Goal: Task Accomplishment & Management: Complete application form

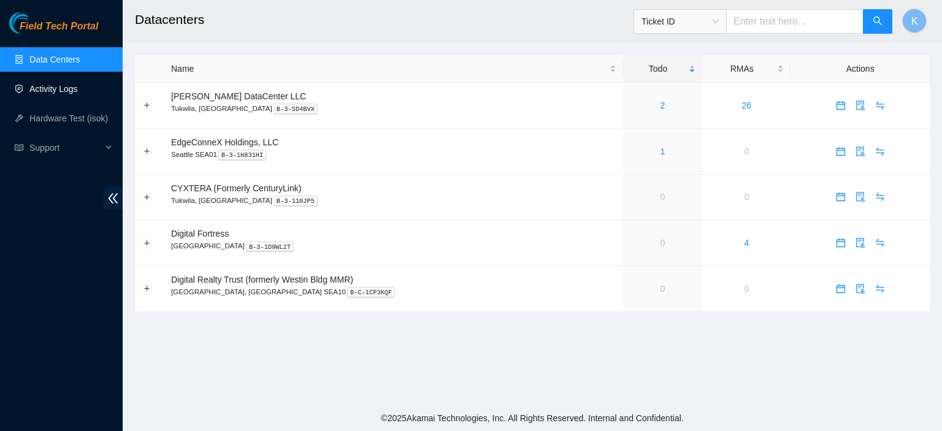
click at [49, 86] on link "Activity Logs" at bounding box center [53, 89] width 48 height 10
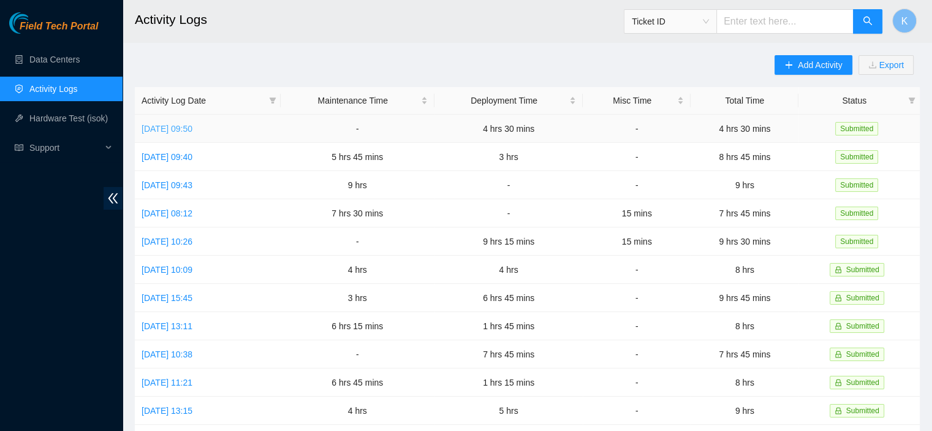
click at [193, 130] on link "[DATE] 09:50" at bounding box center [167, 129] width 51 height 10
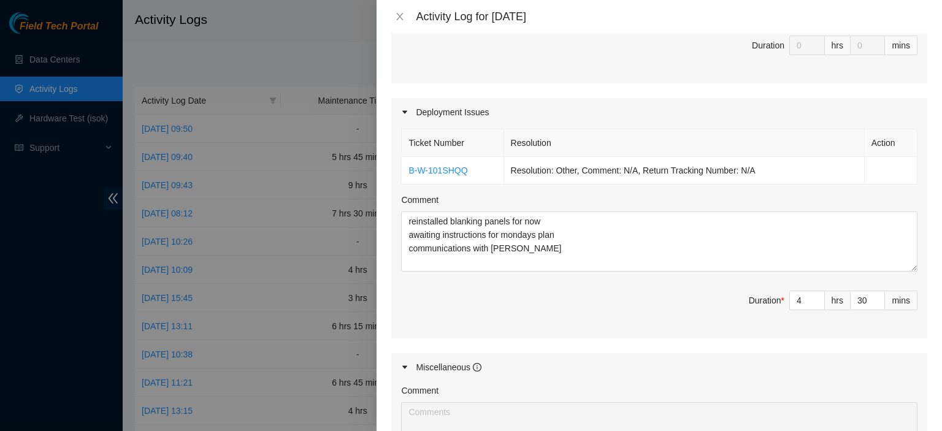
scroll to position [351, 0]
click at [876, 297] on icon "up" at bounding box center [878, 299] width 4 height 4
type input "31"
click at [876, 297] on icon "up" at bounding box center [878, 299] width 4 height 4
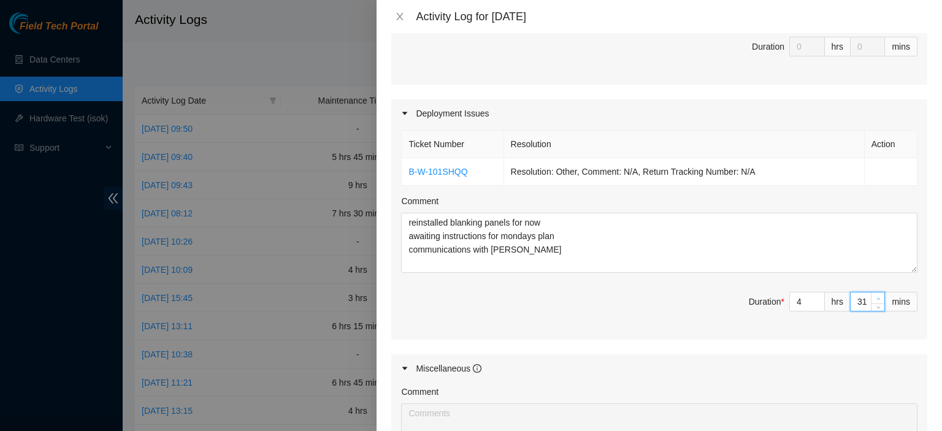
type input "32"
click at [876, 297] on icon "up" at bounding box center [878, 299] width 4 height 4
type input "33"
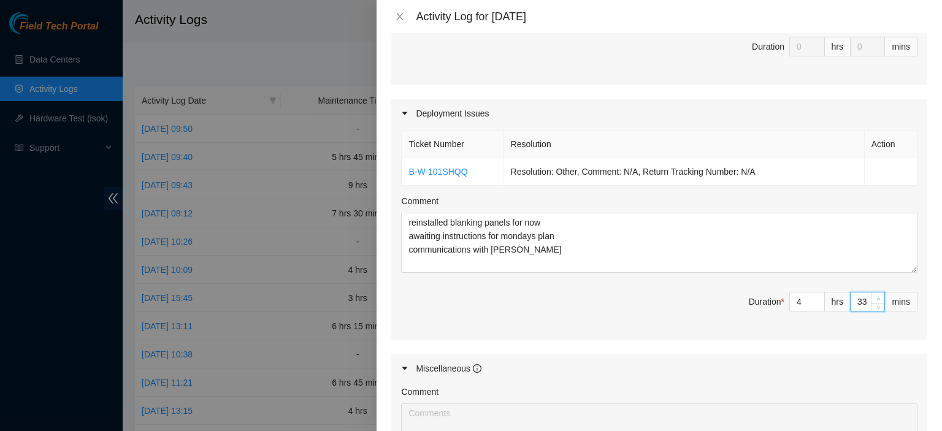
click at [876, 297] on icon "up" at bounding box center [878, 299] width 4 height 4
type input "34"
type input "35"
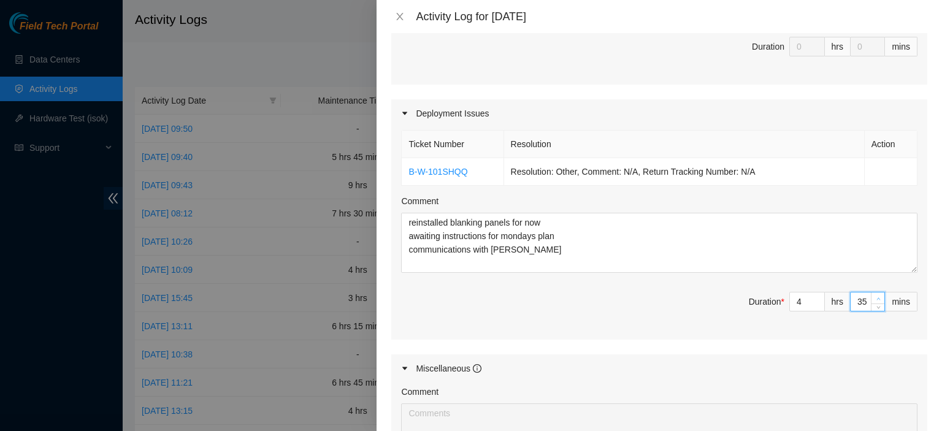
click at [876, 297] on icon "up" at bounding box center [878, 299] width 4 height 4
type input "36"
click at [876, 297] on icon "up" at bounding box center [878, 299] width 4 height 4
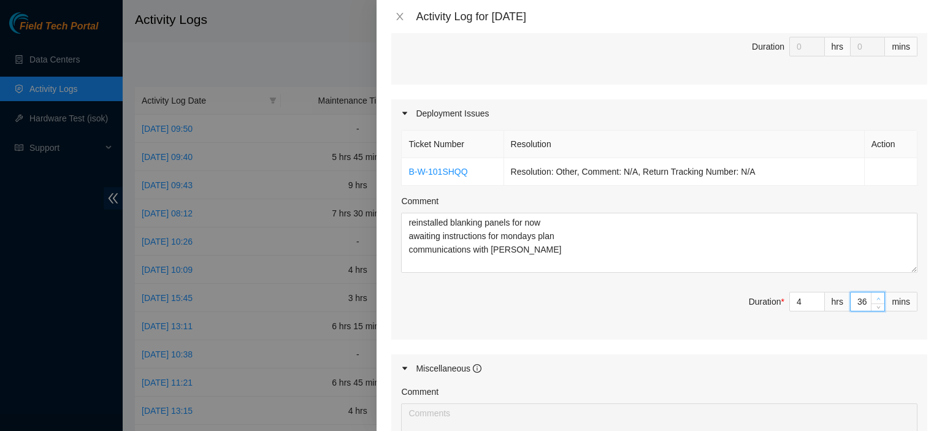
type input "37"
click at [876, 297] on icon "up" at bounding box center [878, 299] width 4 height 4
type input "38"
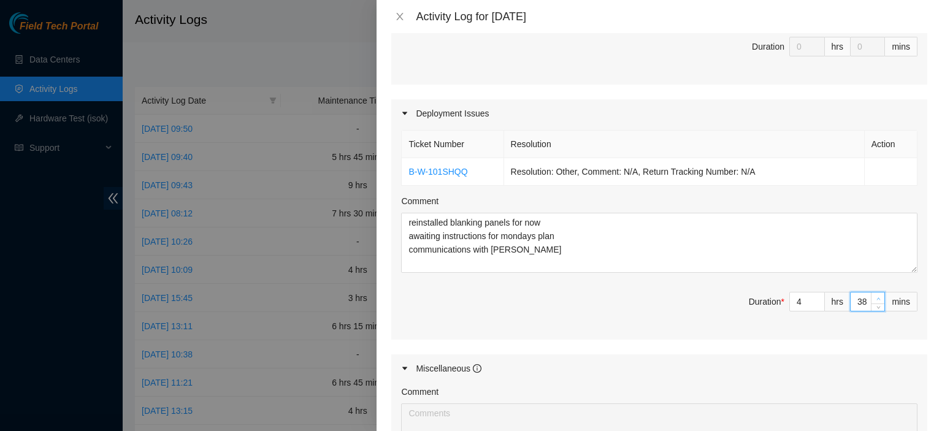
click at [876, 297] on icon "up" at bounding box center [878, 299] width 4 height 4
type input "39"
click at [876, 297] on icon "up" at bounding box center [878, 299] width 4 height 4
type input "40"
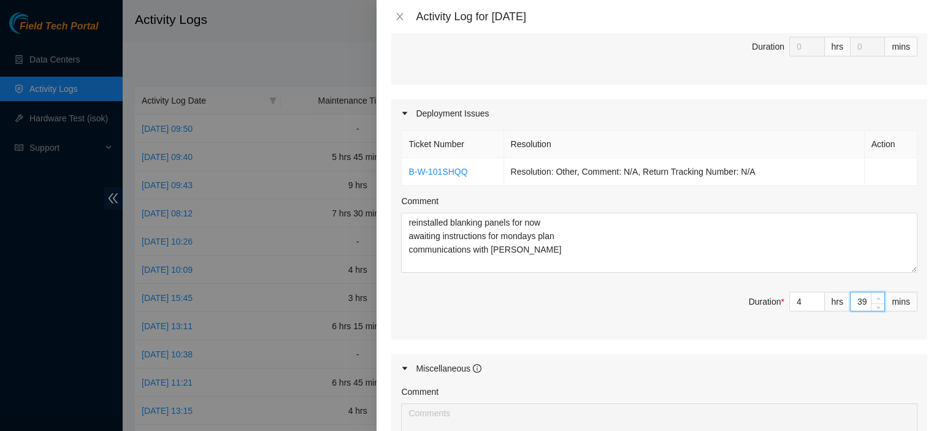
type input "40"
click at [876, 297] on icon "up" at bounding box center [878, 299] width 4 height 4
type input "41"
click at [876, 297] on icon "up" at bounding box center [878, 299] width 4 height 4
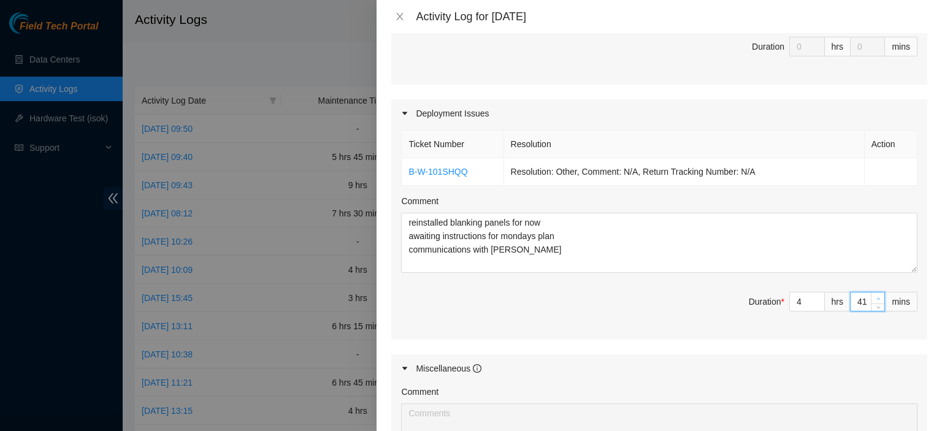
type input "42"
type input "43"
click at [876, 297] on icon "up" at bounding box center [878, 299] width 4 height 4
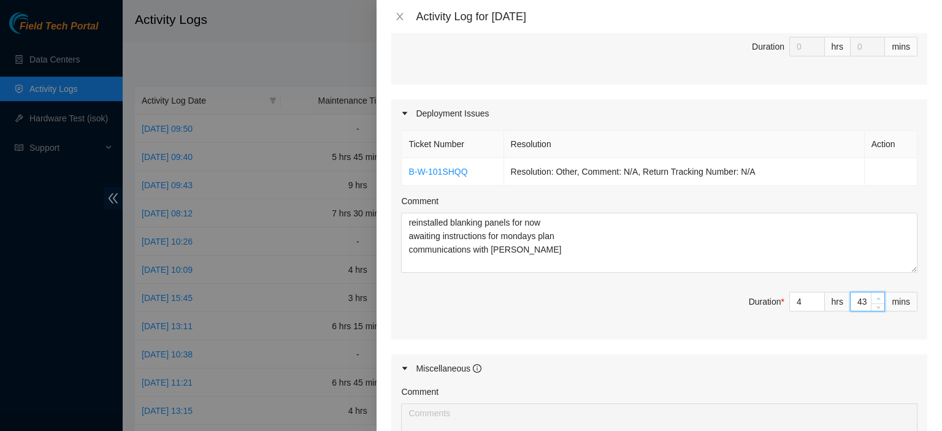
click at [876, 297] on icon "up" at bounding box center [878, 299] width 4 height 4
type input "44"
click at [876, 297] on icon "up" at bounding box center [878, 299] width 4 height 4
type input "45"
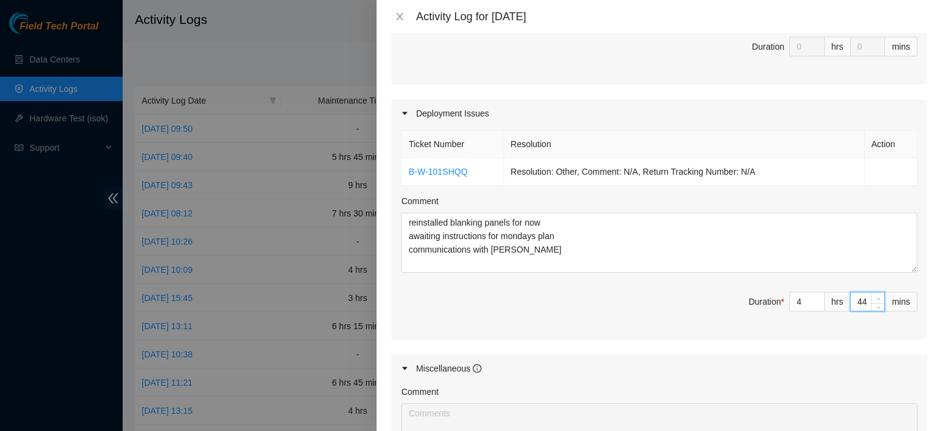
type input "45"
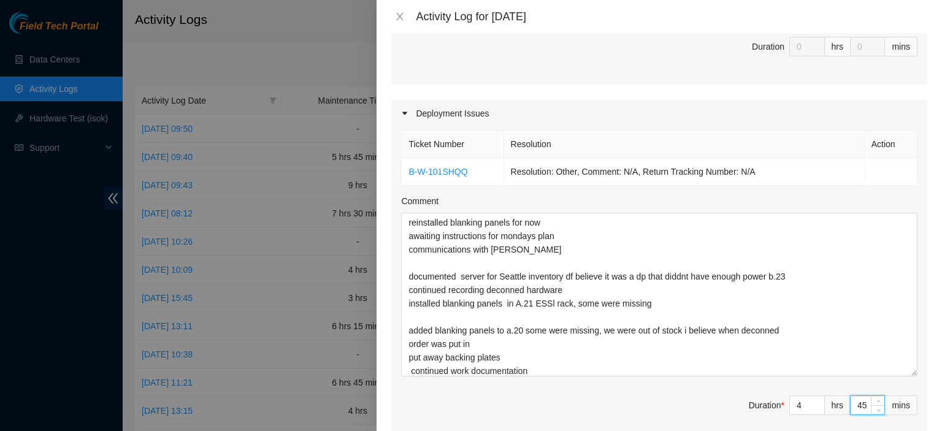
drag, startPoint x: 902, startPoint y: 267, endPoint x: 920, endPoint y: 370, distance: 104.5
click at [920, 370] on div "Note: This activity log is for informational purposes only. You will not be pai…" at bounding box center [658, 232] width 565 height 398
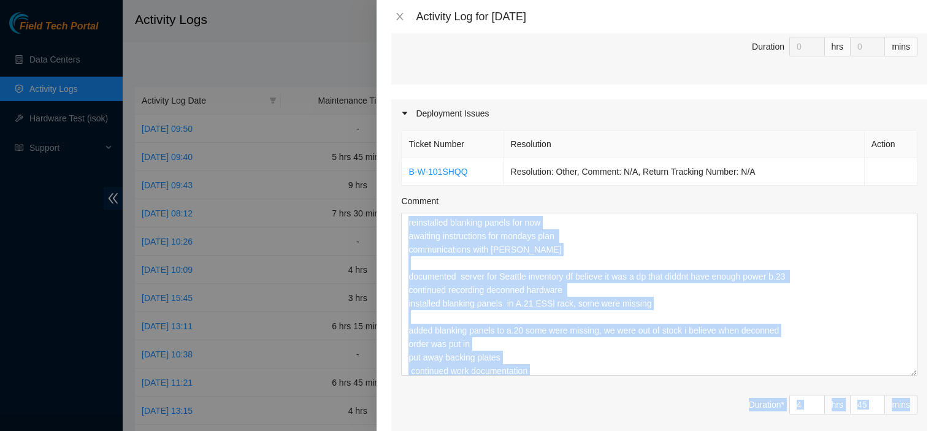
drag, startPoint x: 909, startPoint y: 286, endPoint x: 921, endPoint y: 369, distance: 84.3
click at [921, 369] on div "Note: This activity log is for informational purposes only. You will not be pai…" at bounding box center [658, 232] width 565 height 398
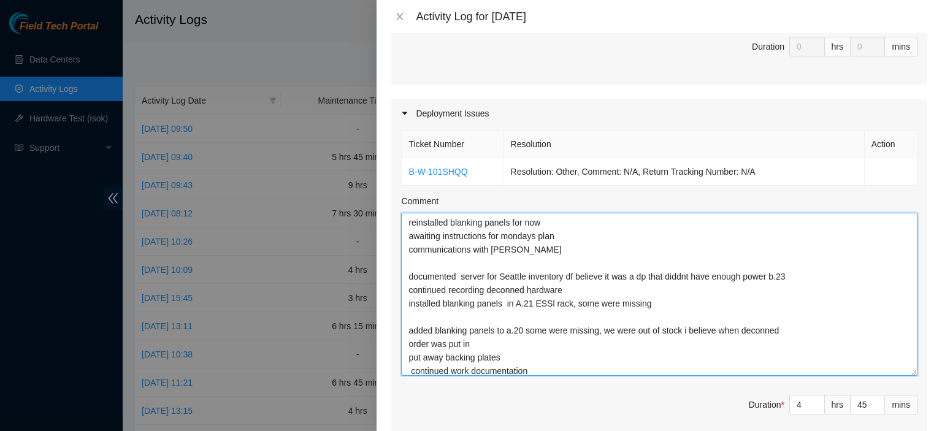
scroll to position [72, 0]
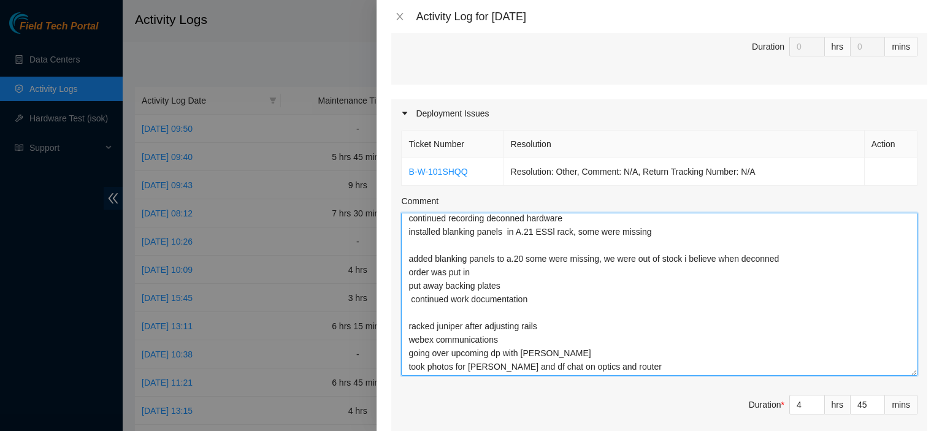
click at [766, 372] on textarea "reinstalled blanking panels for now awaiting instructions for mondays plan comm…" at bounding box center [659, 294] width 516 height 163
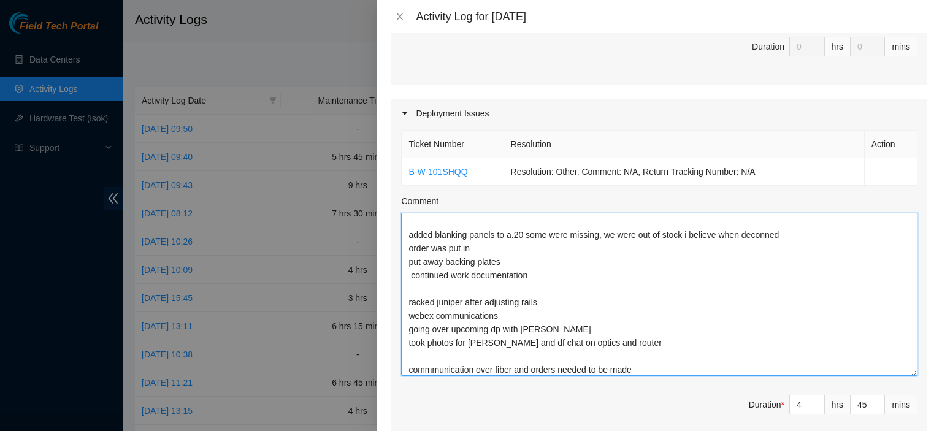
scroll to position [109, 0]
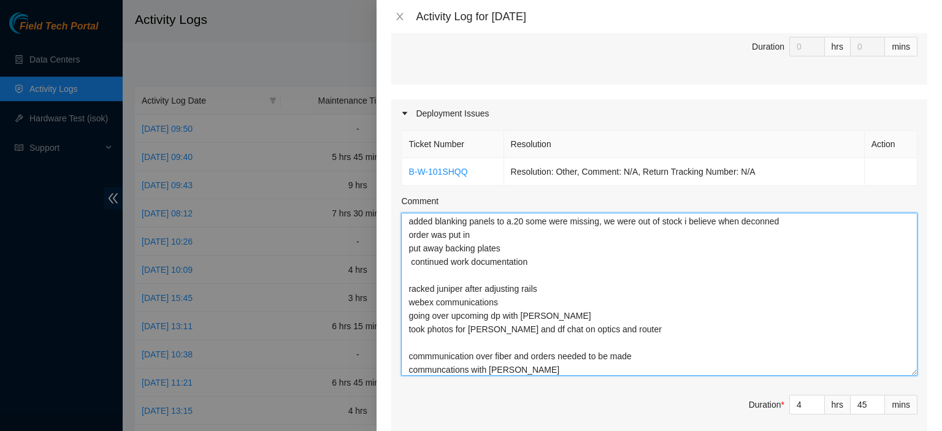
click at [456, 373] on textarea "reinstalled blanking panels for now awaiting instructions for mondays plan comm…" at bounding box center [659, 294] width 516 height 163
click at [441, 356] on textarea "reinstalled blanking panels for now awaiting instructions for mondays plan comm…" at bounding box center [659, 294] width 516 height 163
type textarea "reinstalled blanking panels for now awaiting instructions for mondays plan comm…"
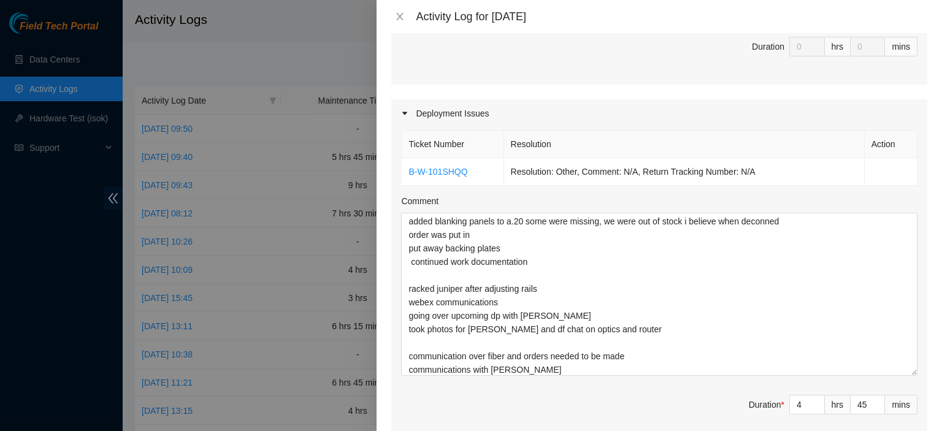
click at [395, 389] on div "Ticket Number Resolution Action B-W-101SHQQ Resolution: Other, Comment: N/A, Re…" at bounding box center [659, 285] width 536 height 315
